Goal: Task Accomplishment & Management: Use online tool/utility

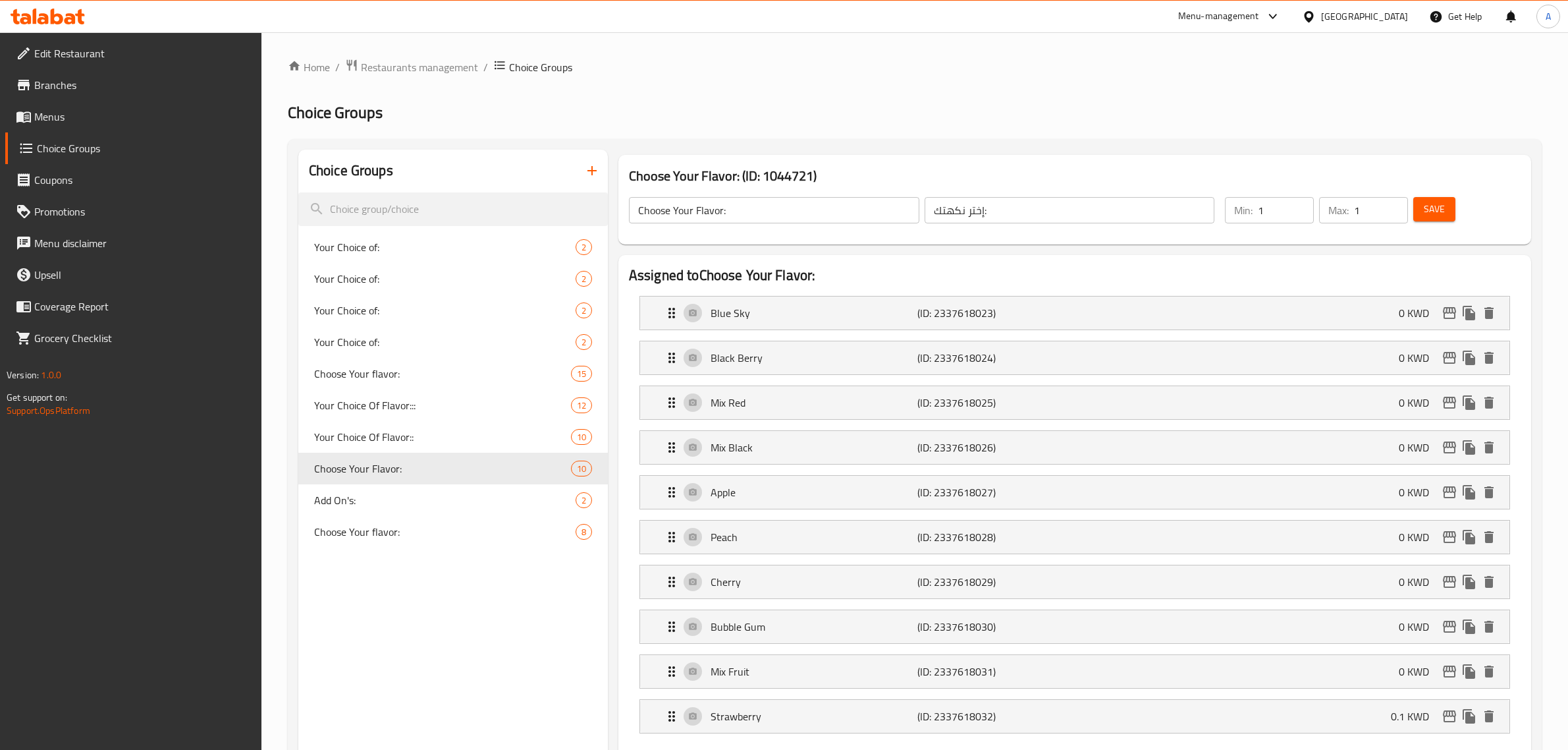
scroll to position [18, 0]
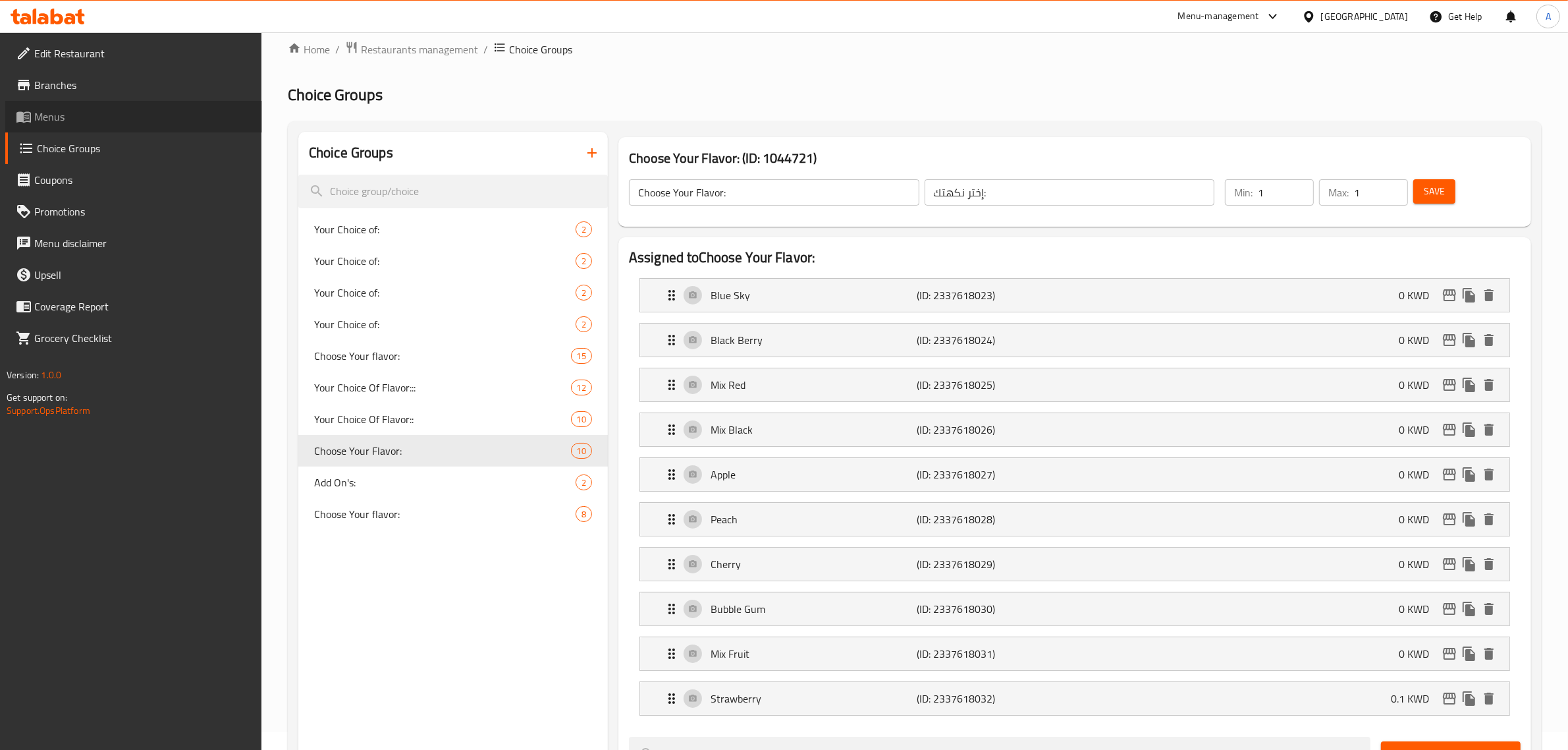
click at [103, 124] on span "Menus" at bounding box center [143, 117] width 217 height 16
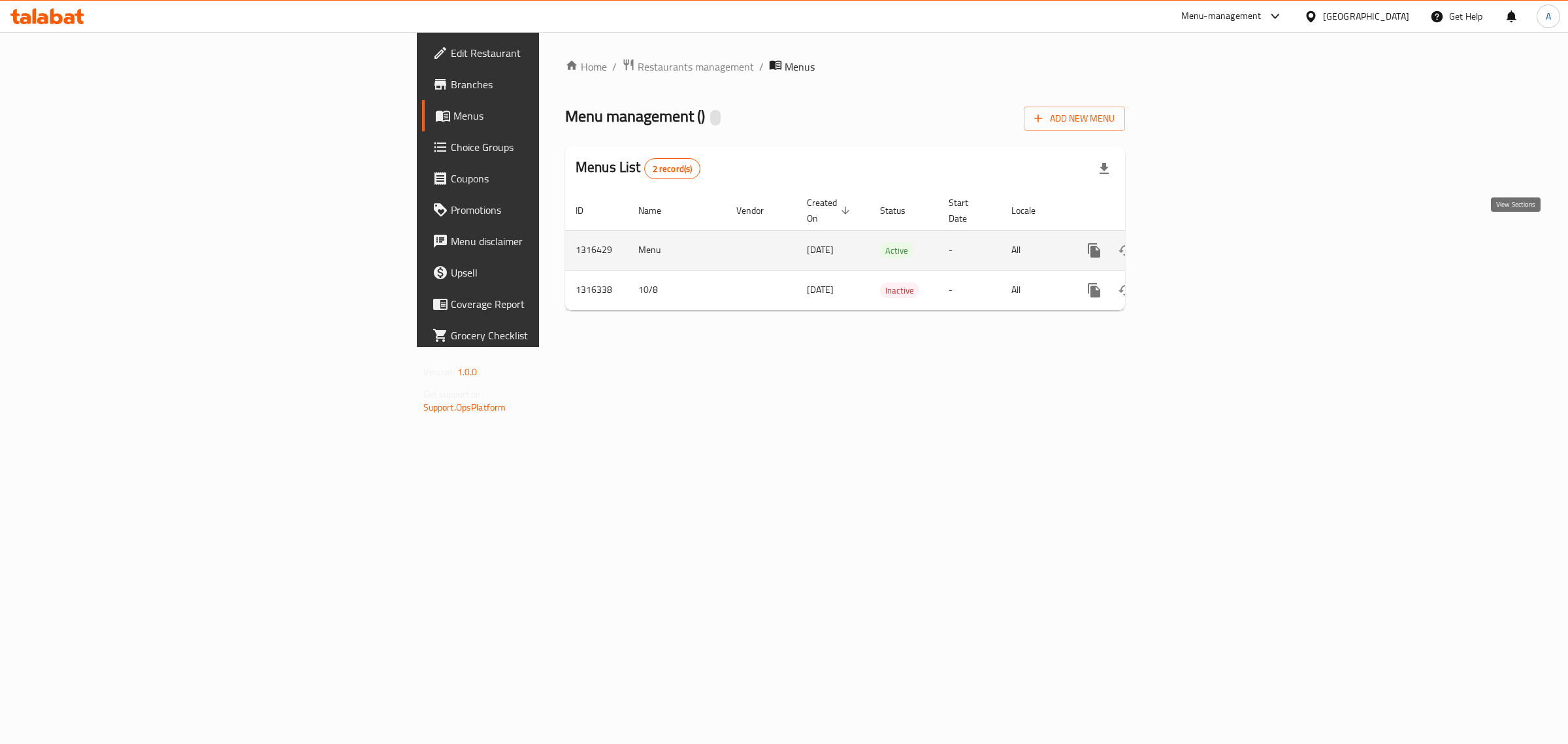
click at [1196, 243] on icon "enhanced table" at bounding box center [1188, 250] width 16 height 16
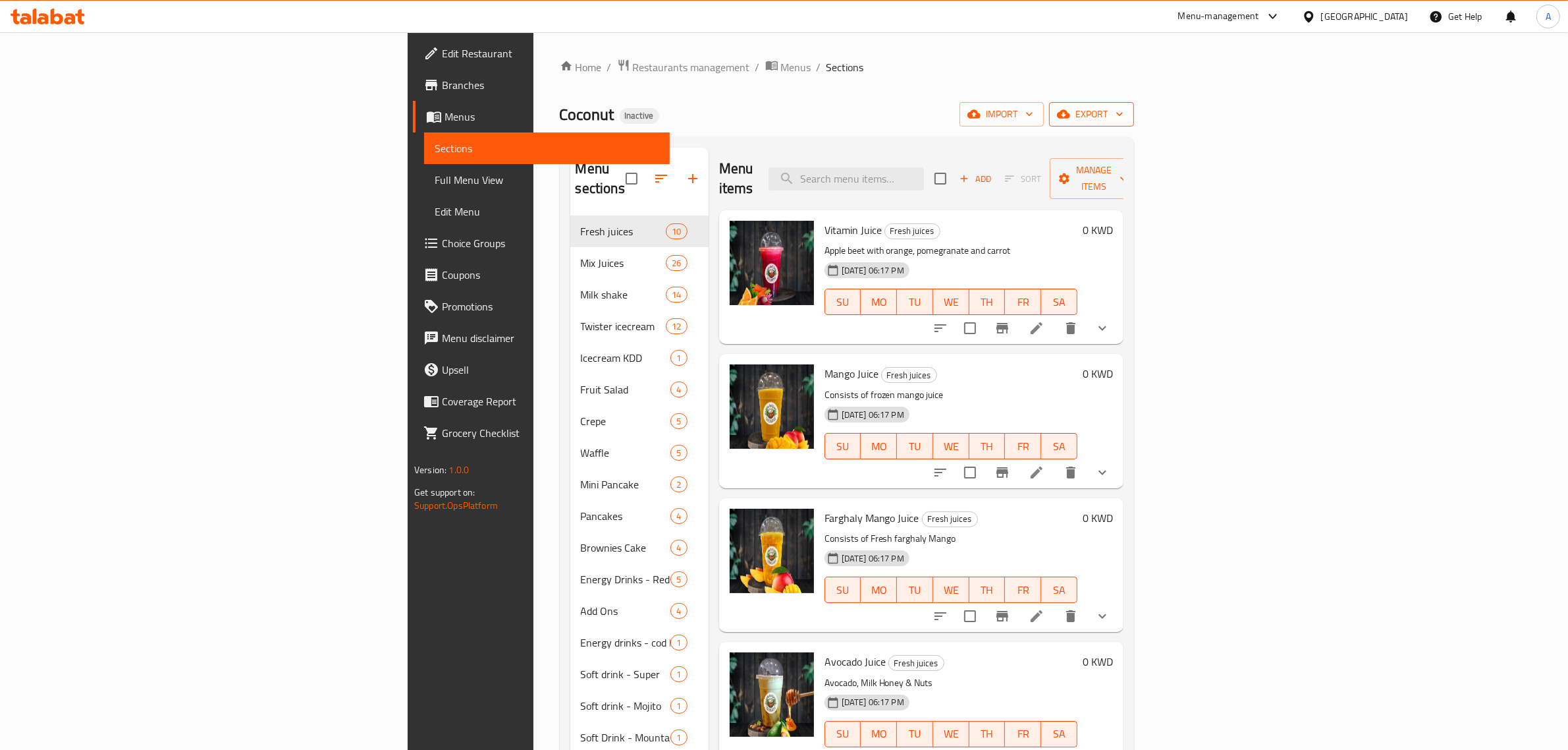
click at [1124, 112] on span "export" at bounding box center [1091, 114] width 64 height 17
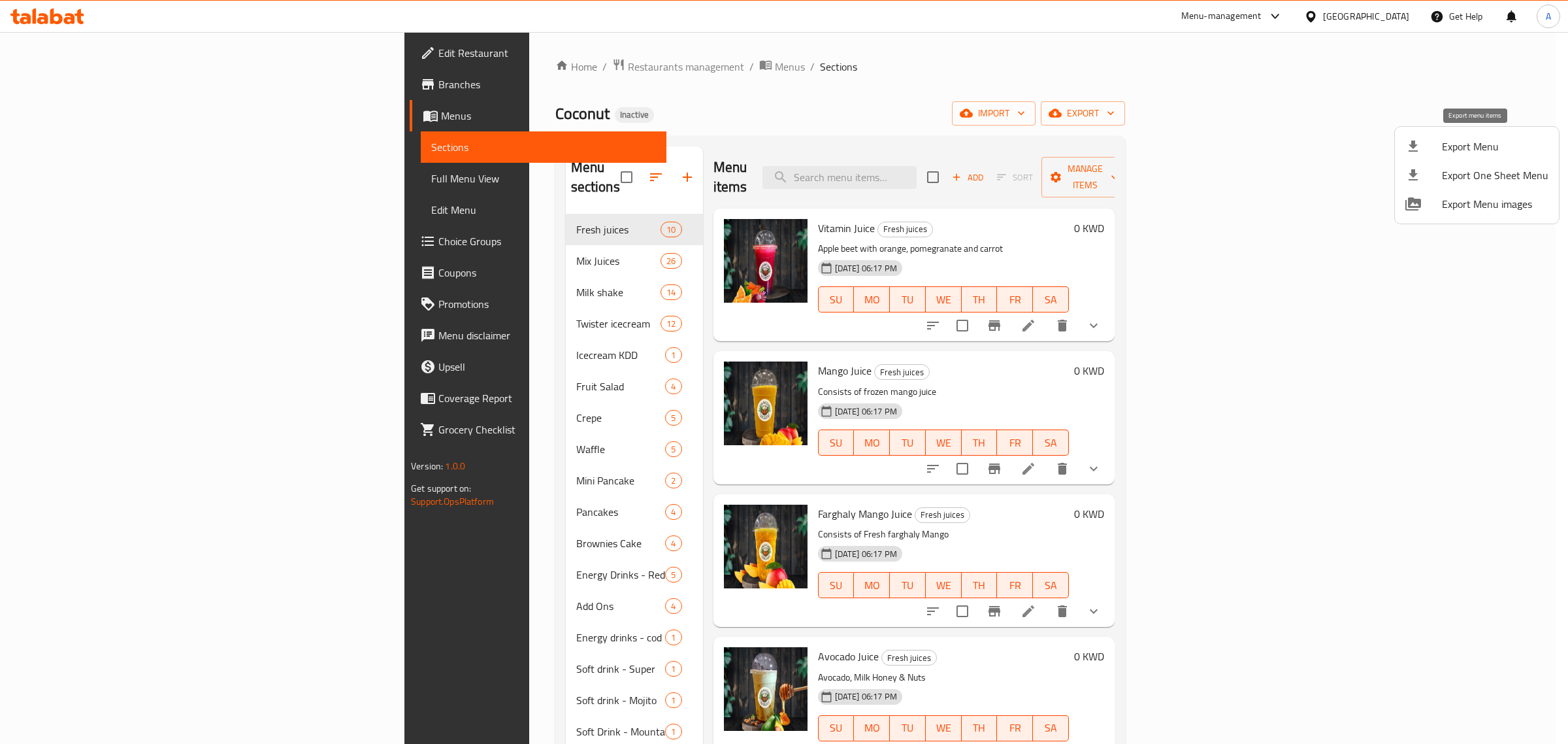
click at [1421, 148] on div at bounding box center [1423, 147] width 36 height 16
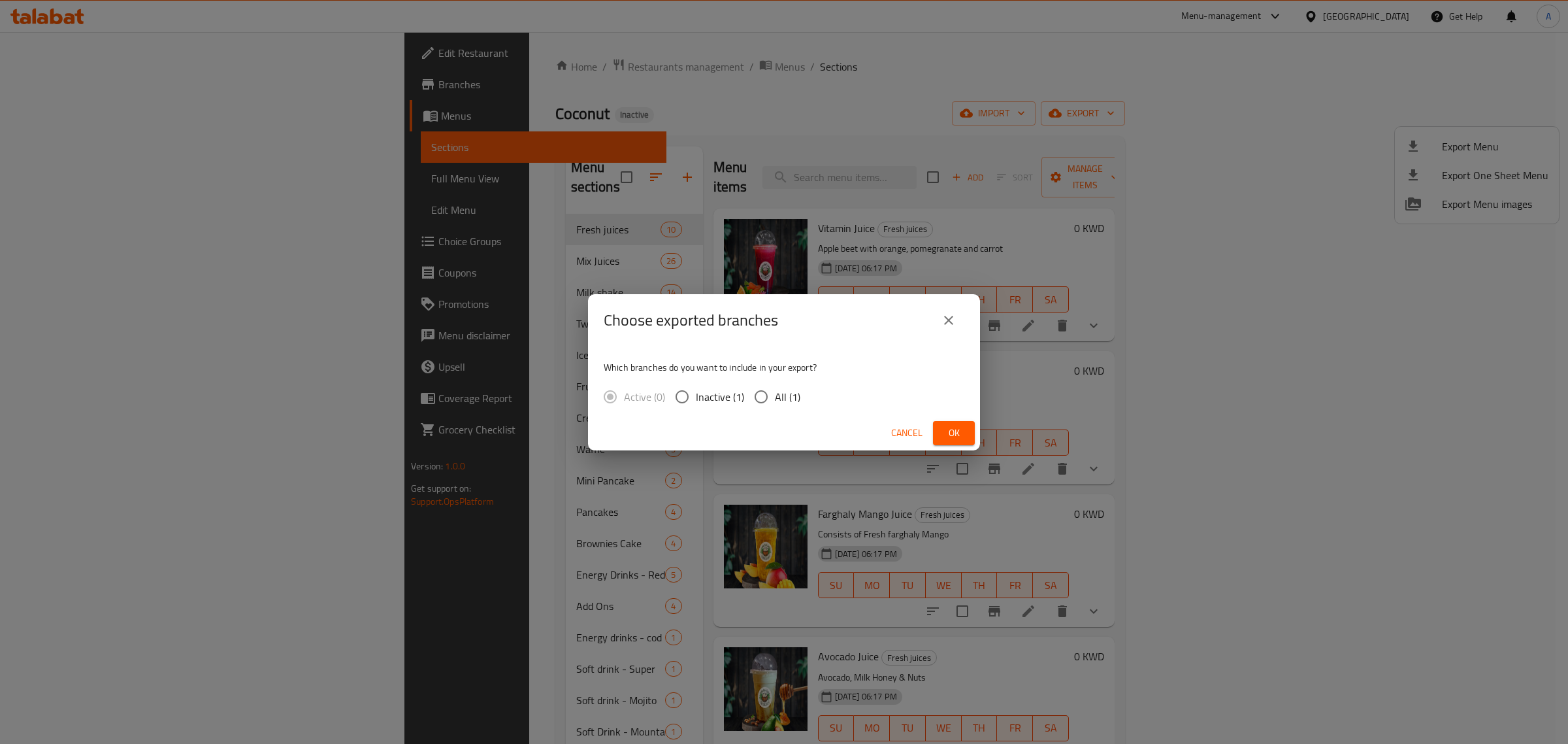
click at [781, 406] on label "All (1)" at bounding box center [774, 396] width 53 height 27
click at [774, 406] on input "All (1)" at bounding box center [761, 396] width 27 height 27
radio input "true"
click at [952, 428] on span "Ok" at bounding box center [953, 433] width 21 height 16
